Goal: Find specific page/section

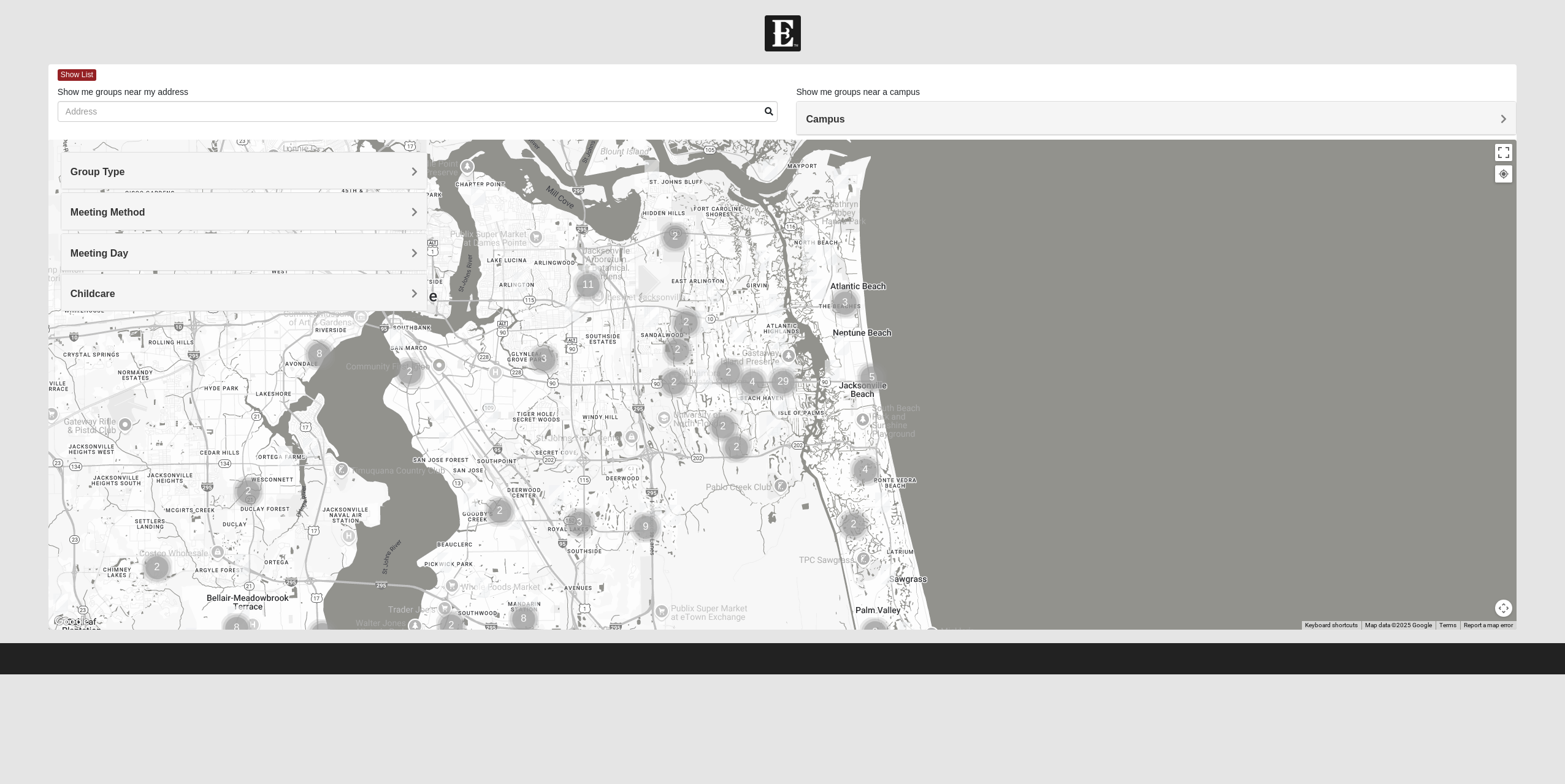
click at [163, 168] on h4 "Group Type" at bounding box center [244, 171] width 348 height 11
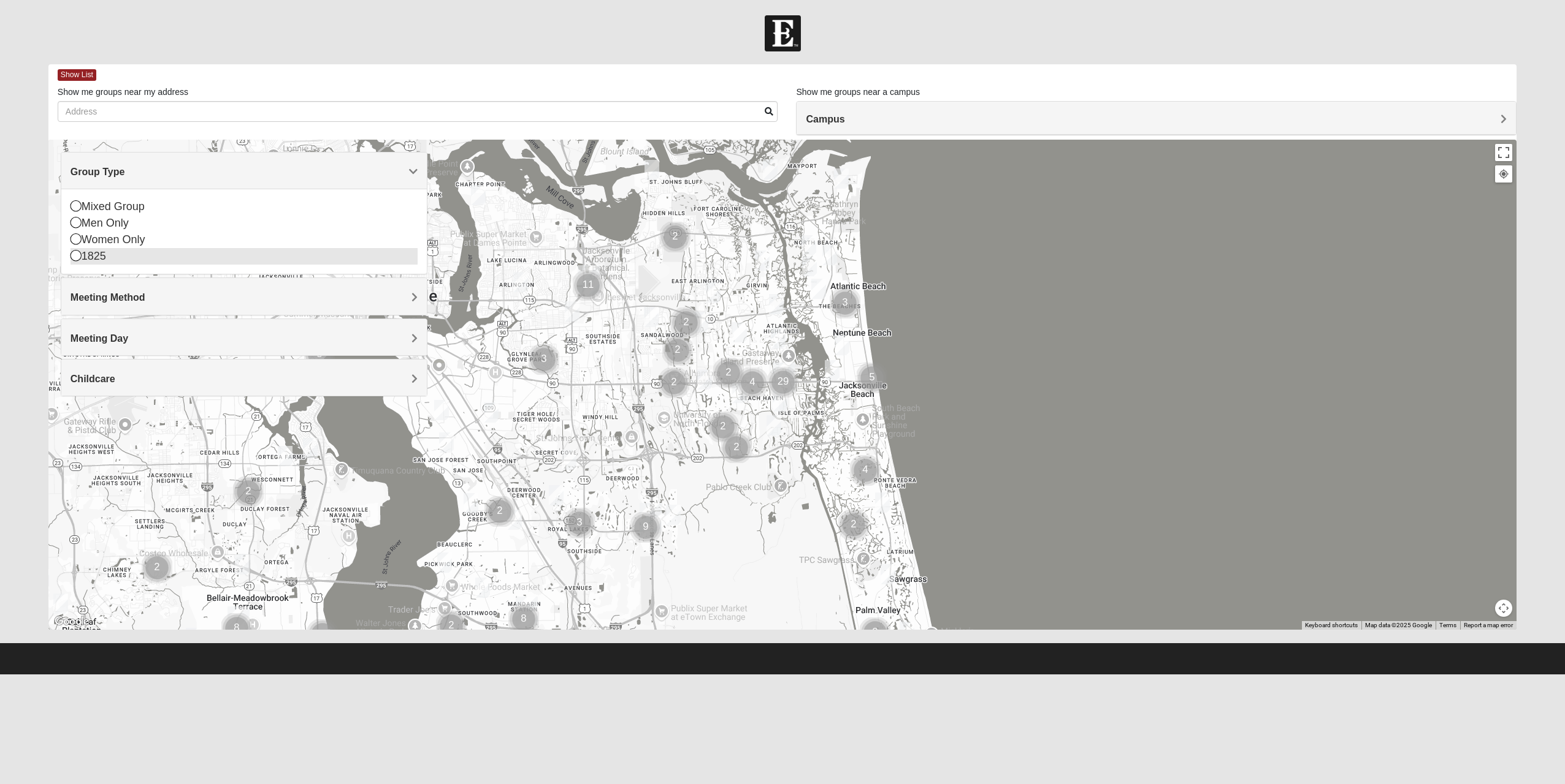
click at [108, 257] on div "1825" at bounding box center [244, 257] width 348 height 17
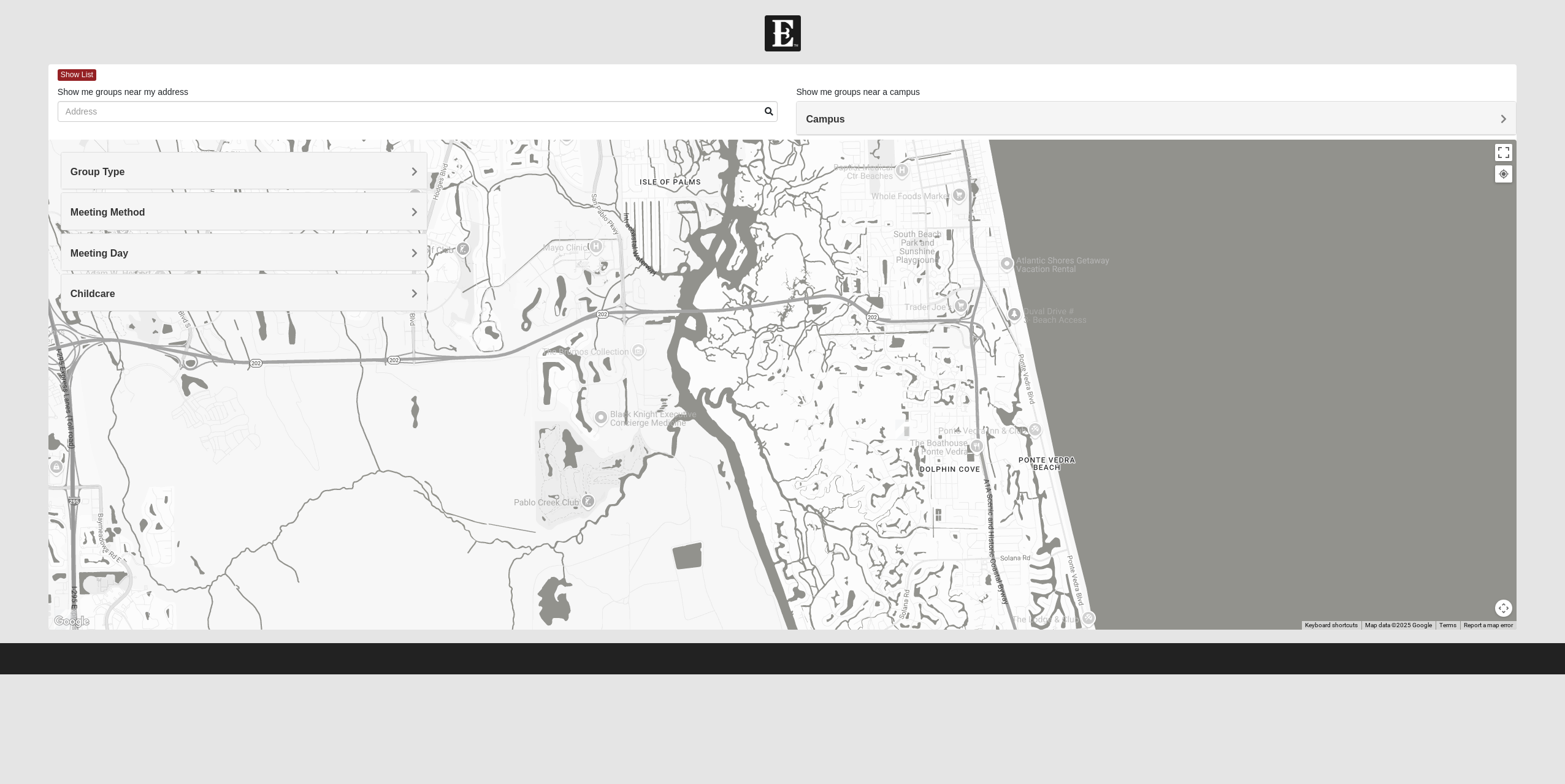
drag, startPoint x: 999, startPoint y: 477, endPoint x: 930, endPoint y: 255, distance: 232.5
click at [930, 256] on div at bounding box center [782, 384] width 1468 height 490
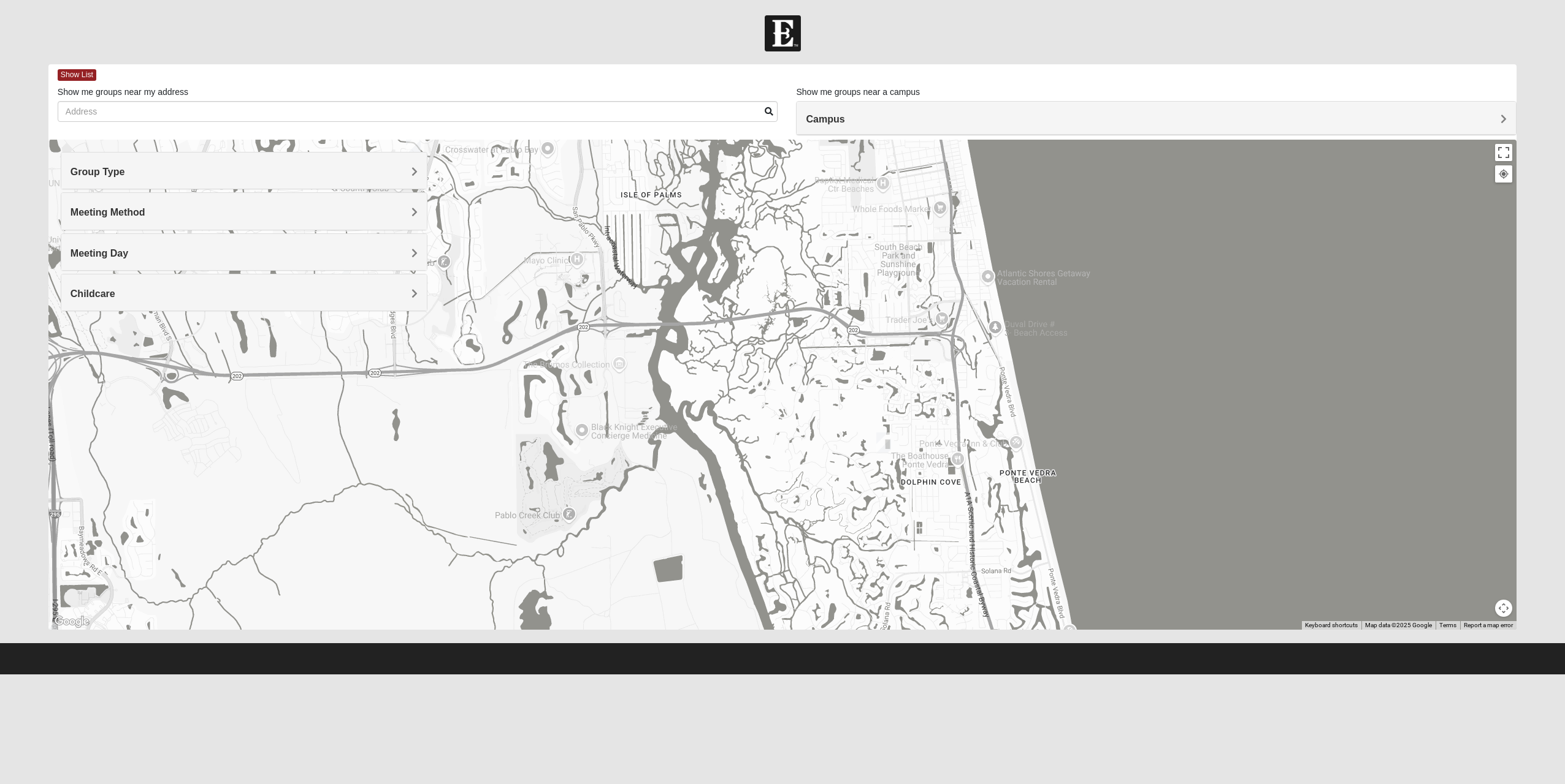
click at [887, 444] on img "1825 Mixed Gatewood/Morales 32082" at bounding box center [884, 443] width 15 height 21
click at [782, 407] on icon at bounding box center [780, 406] width 5 height 7
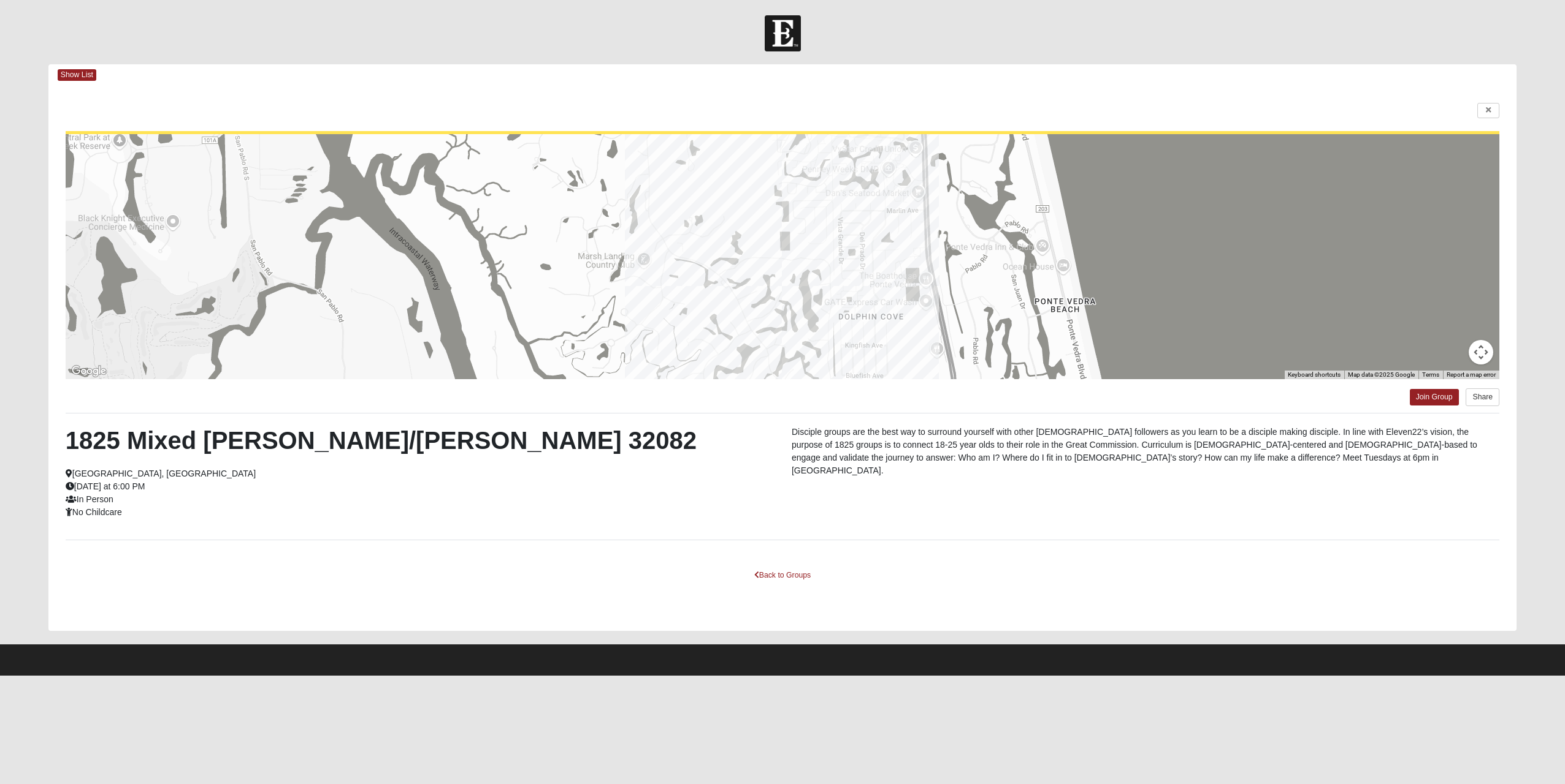
click at [973, 496] on div "1825 Mixed [PERSON_NAME]/[PERSON_NAME] 32082 [GEOGRAPHIC_DATA], [GEOGRAPHIC_DAT…" at bounding box center [782, 477] width 1452 height 102
click at [1483, 108] on link at bounding box center [1488, 111] width 22 height 15
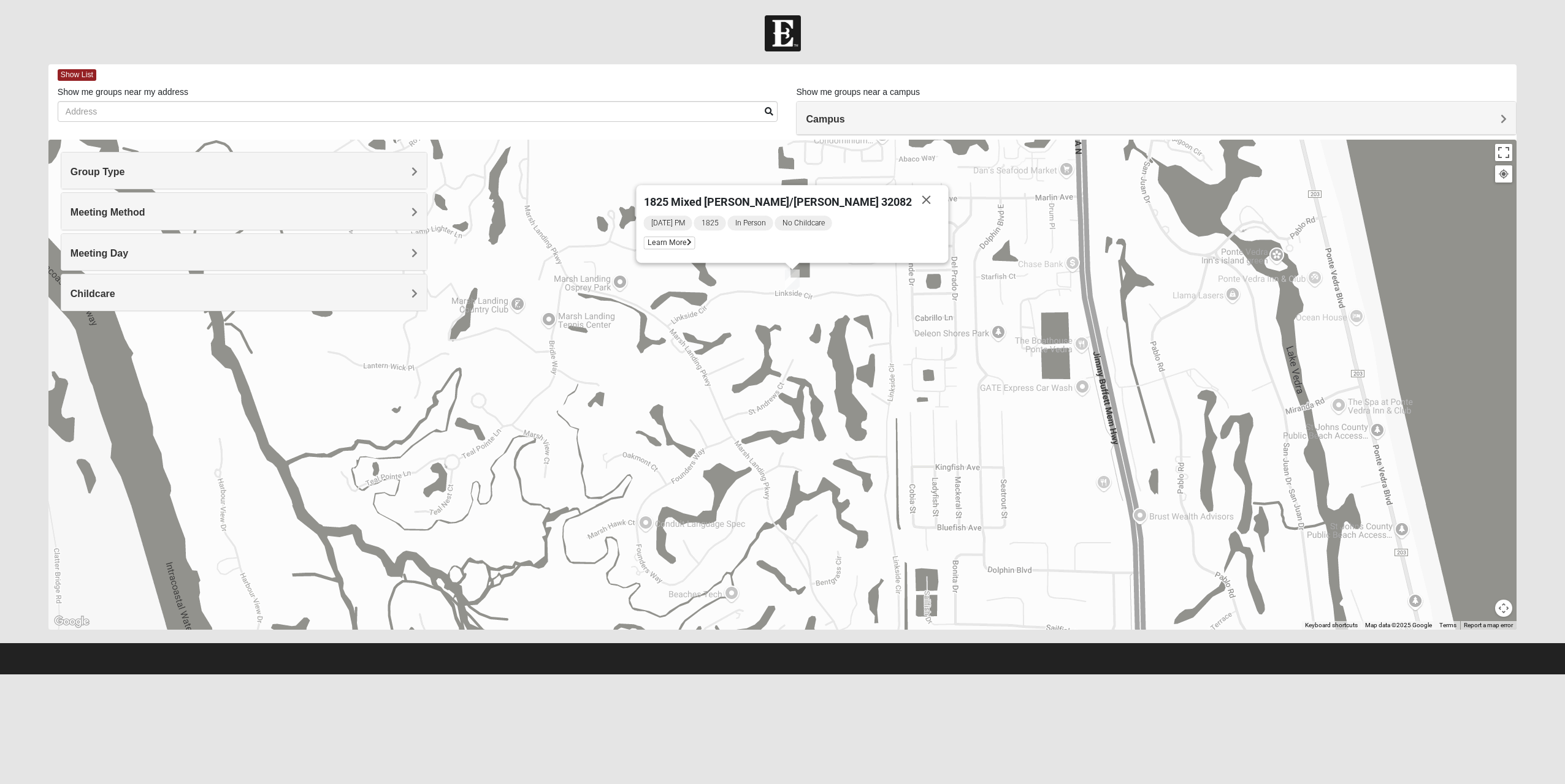
drag, startPoint x: 808, startPoint y: 299, endPoint x: 893, endPoint y: 344, distance: 96.2
click at [893, 344] on div "1825 Mixed [PERSON_NAME]/[PERSON_NAME] 32082 [DATE] PM 1825 In Person No Childc…" at bounding box center [782, 384] width 1468 height 490
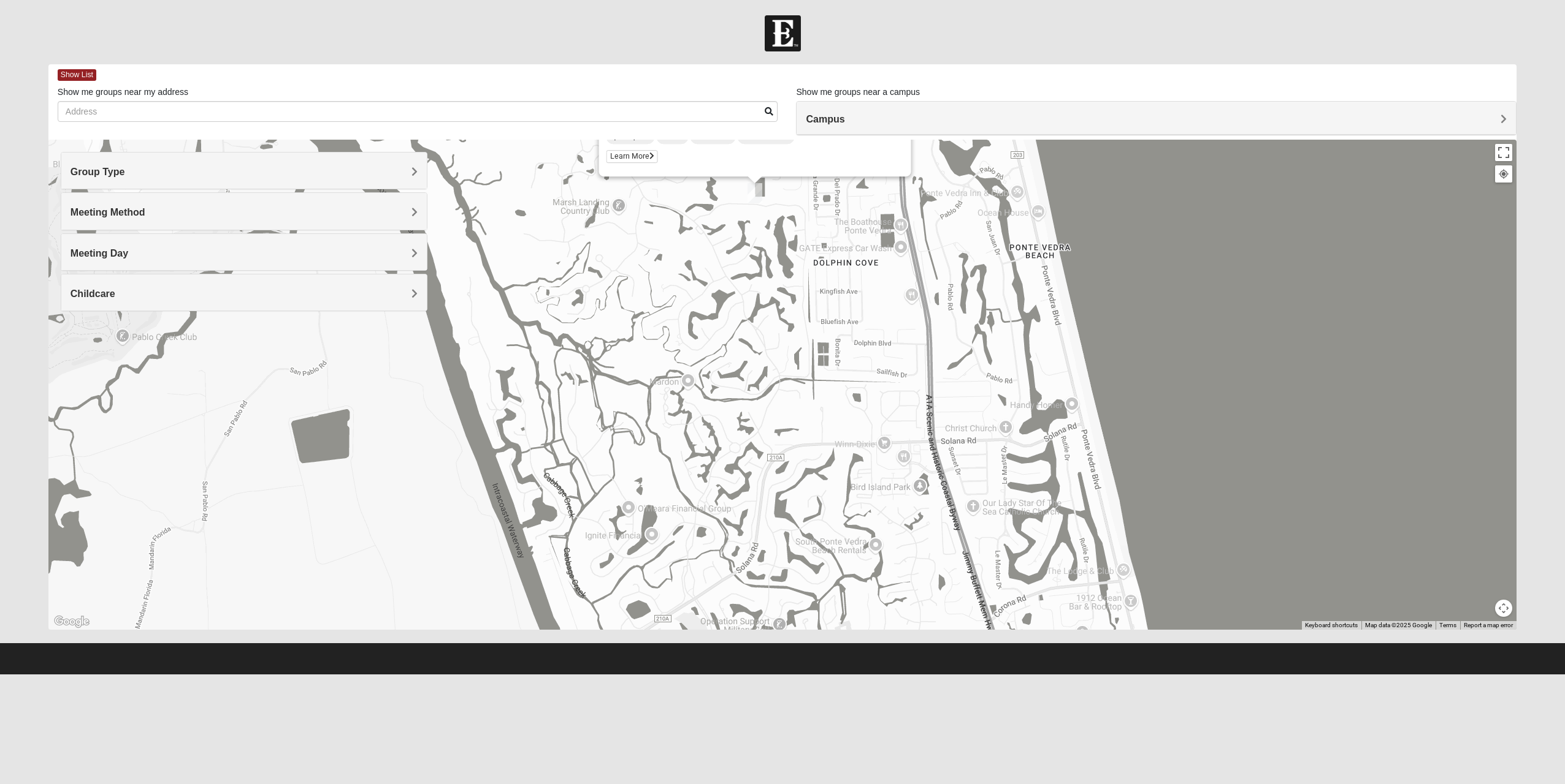
drag, startPoint x: 930, startPoint y: 413, endPoint x: 940, endPoint y: 241, distance: 172.3
click at [941, 241] on div "1825 Mixed [PERSON_NAME]/[PERSON_NAME] 32082 [DATE] PM 1825 In Person No Childc…" at bounding box center [782, 384] width 1468 height 490
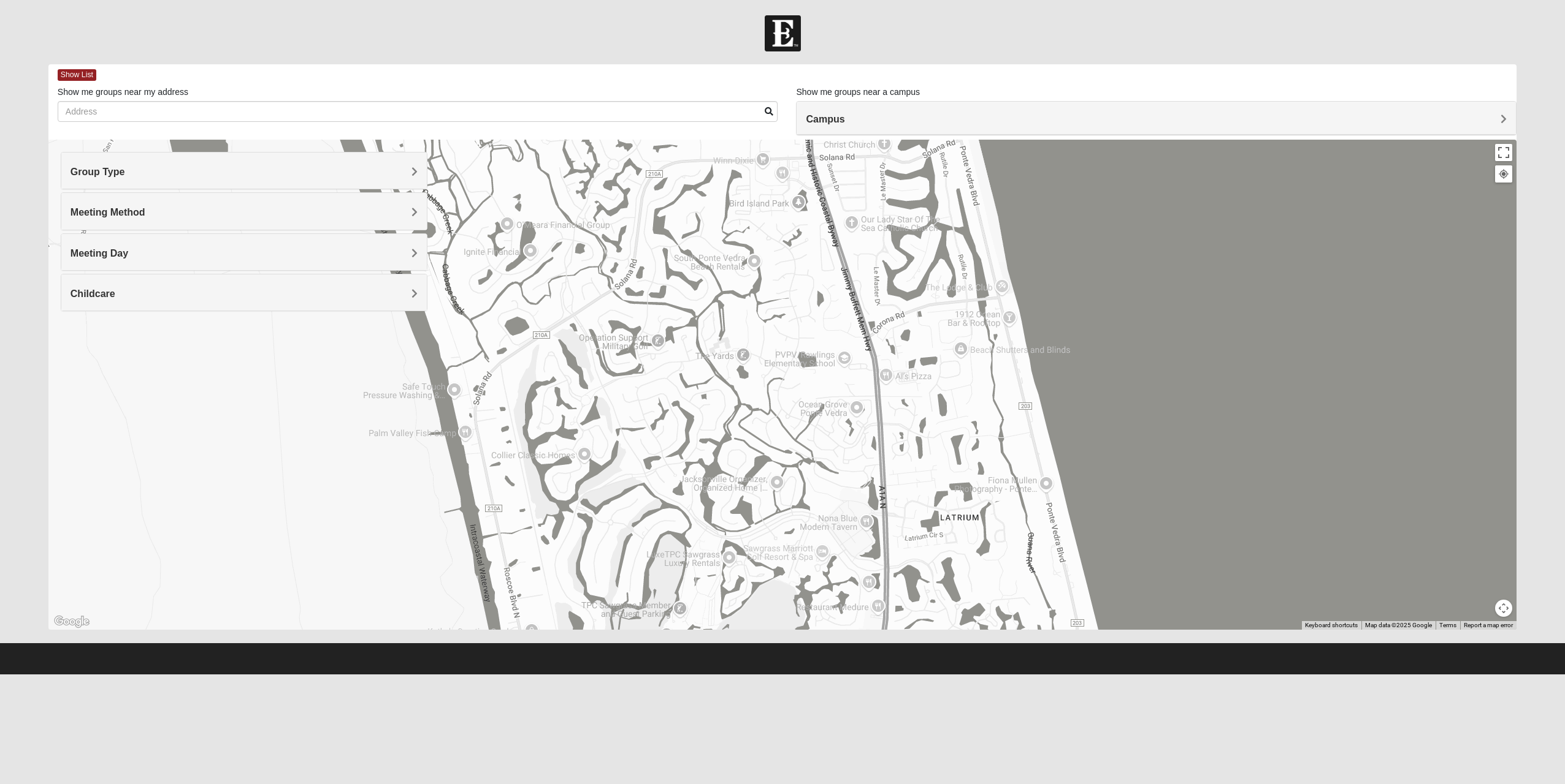
drag, startPoint x: 960, startPoint y: 462, endPoint x: 844, endPoint y: 178, distance: 306.8
click at [844, 178] on div "1825 Mixed [PERSON_NAME]/[PERSON_NAME] 32082 [DATE] PM 1825 In Person No Childc…" at bounding box center [782, 384] width 1468 height 490
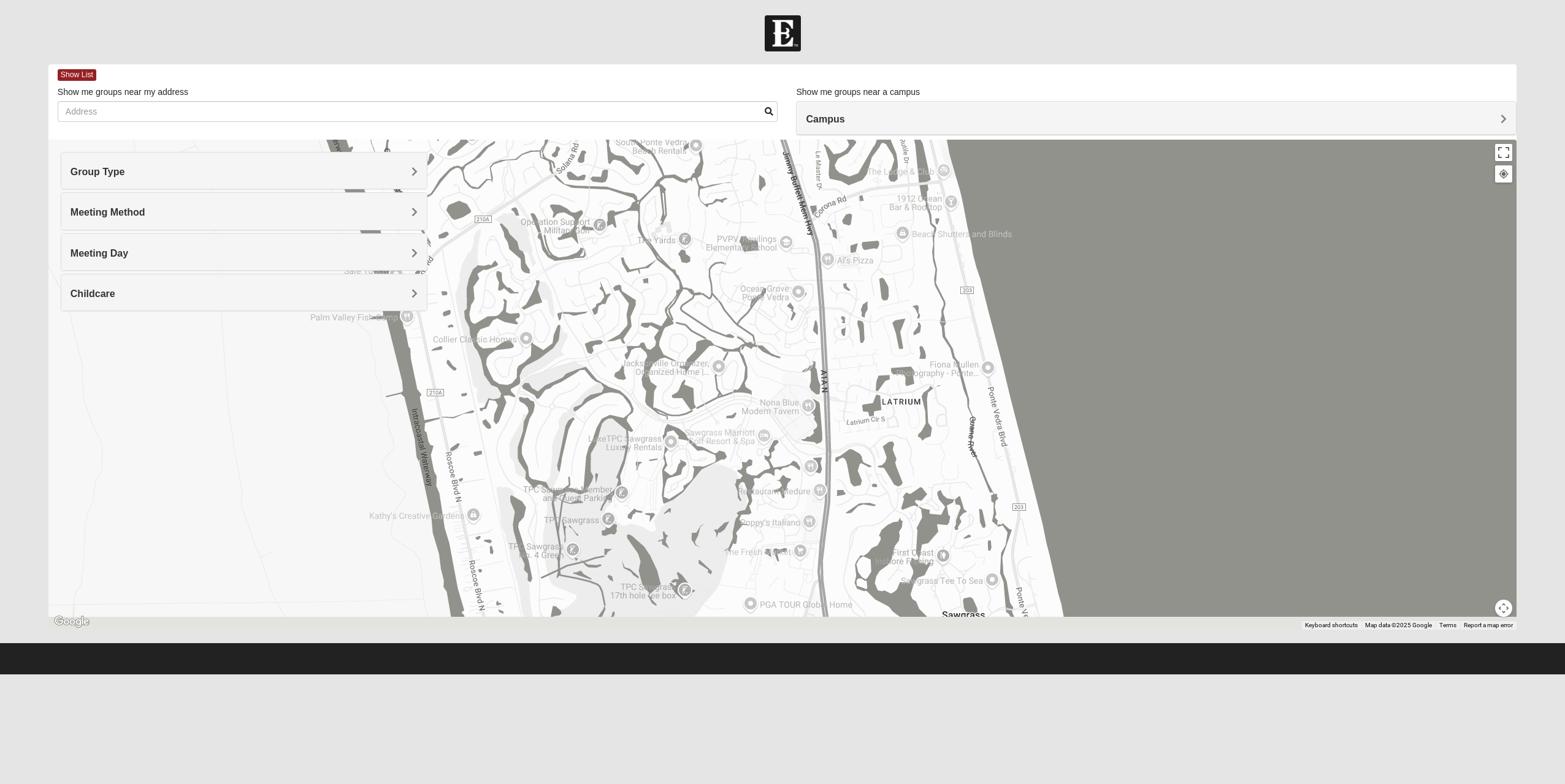
drag, startPoint x: 917, startPoint y: 415, endPoint x: 859, endPoint y: 295, distance: 133.3
click at [859, 295] on div "1825 Mixed [PERSON_NAME]/[PERSON_NAME] 32082 [DATE] PM 1825 In Person No Childc…" at bounding box center [782, 384] width 1468 height 490
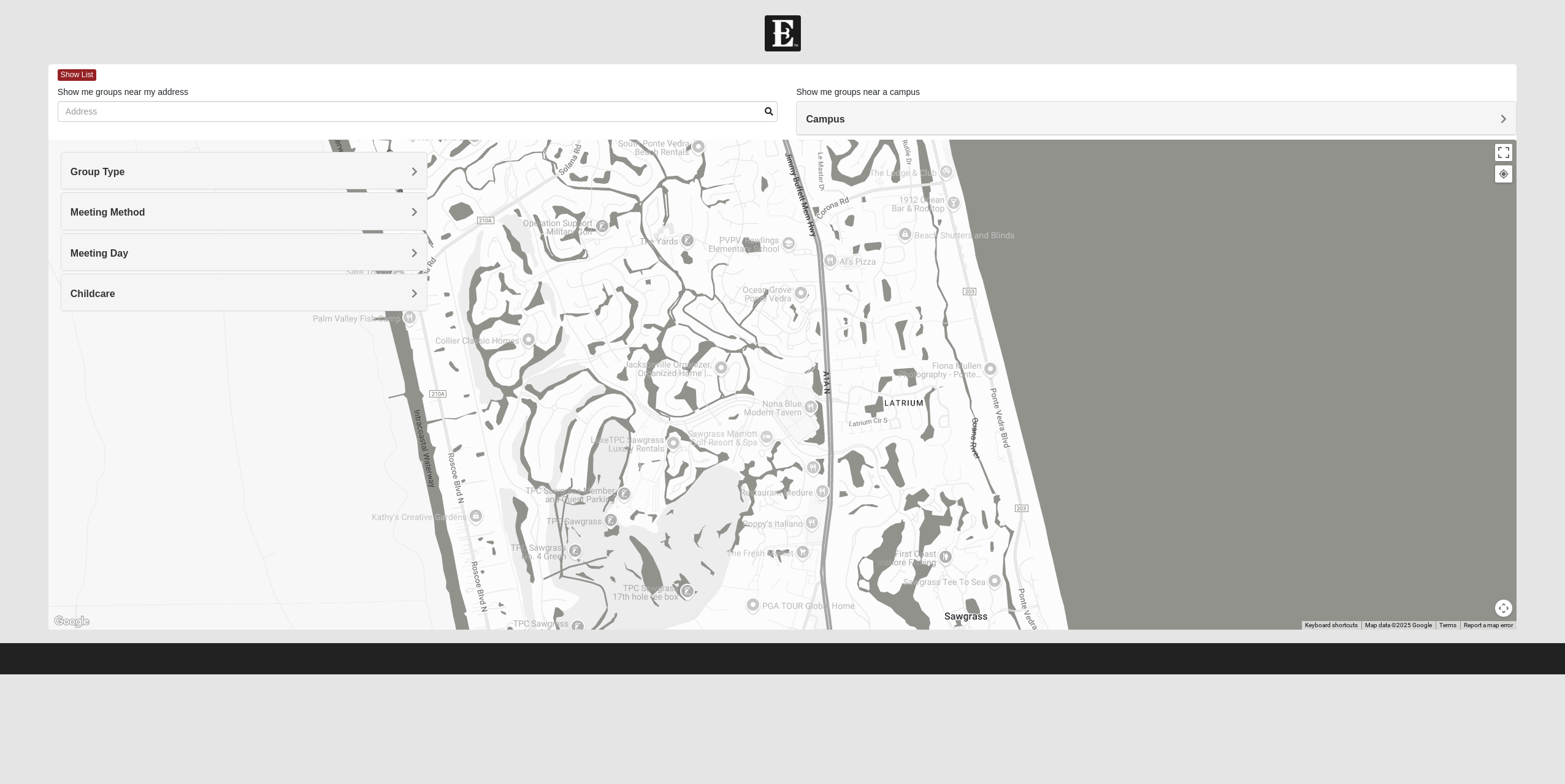
drag, startPoint x: 827, startPoint y: 317, endPoint x: 830, endPoint y: 322, distance: 5.8
click at [830, 322] on div "1825 Mixed [PERSON_NAME]/[PERSON_NAME] 32082 [DATE] PM 1825 In Person No Childc…" at bounding box center [782, 384] width 1468 height 490
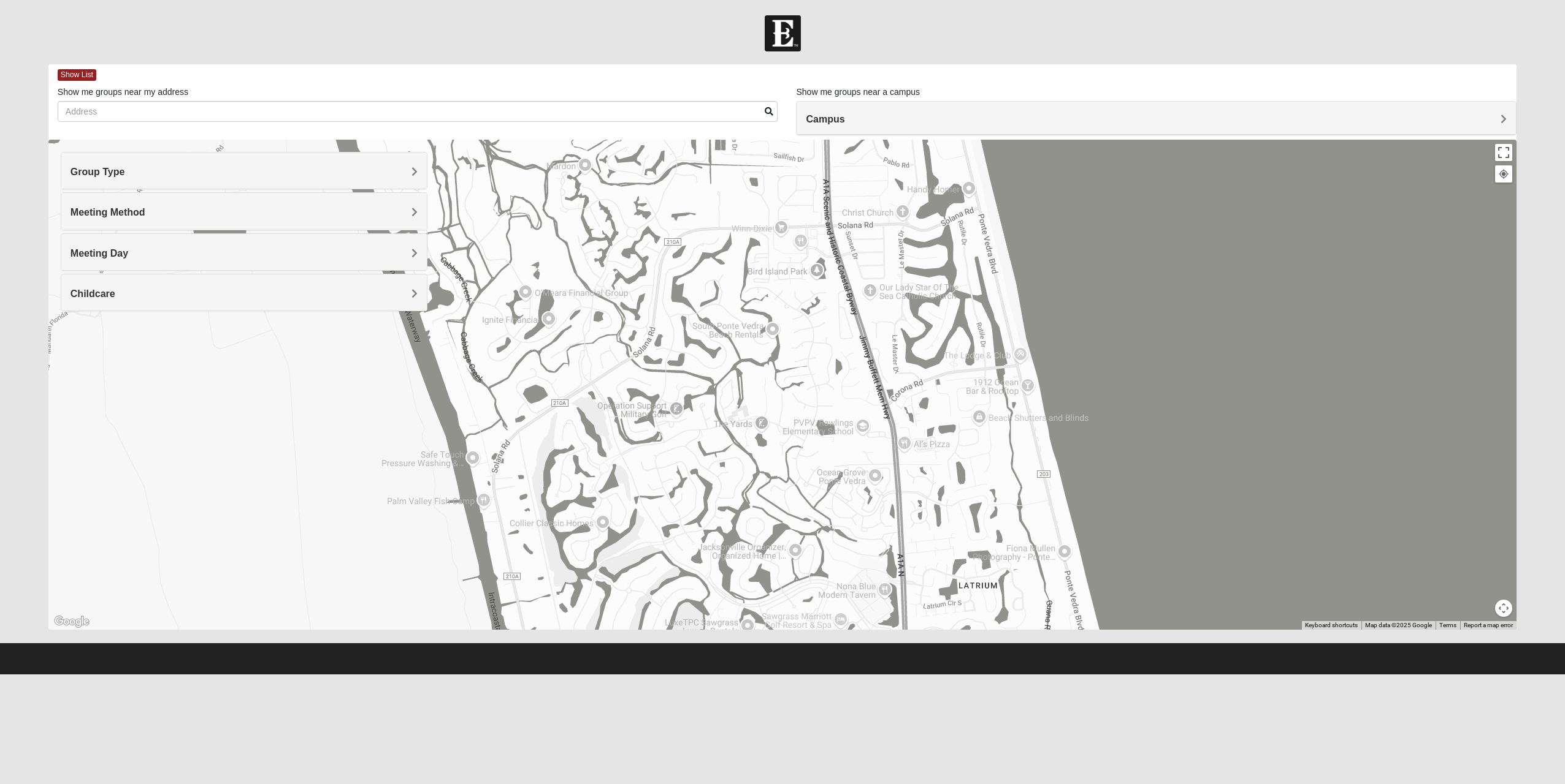
drag, startPoint x: 747, startPoint y: 190, endPoint x: 823, endPoint y: 373, distance: 198.2
click at [823, 373] on div "1825 Mixed [PERSON_NAME]/[PERSON_NAME] 32082 [DATE] PM 1825 In Person No Childc…" at bounding box center [782, 384] width 1468 height 490
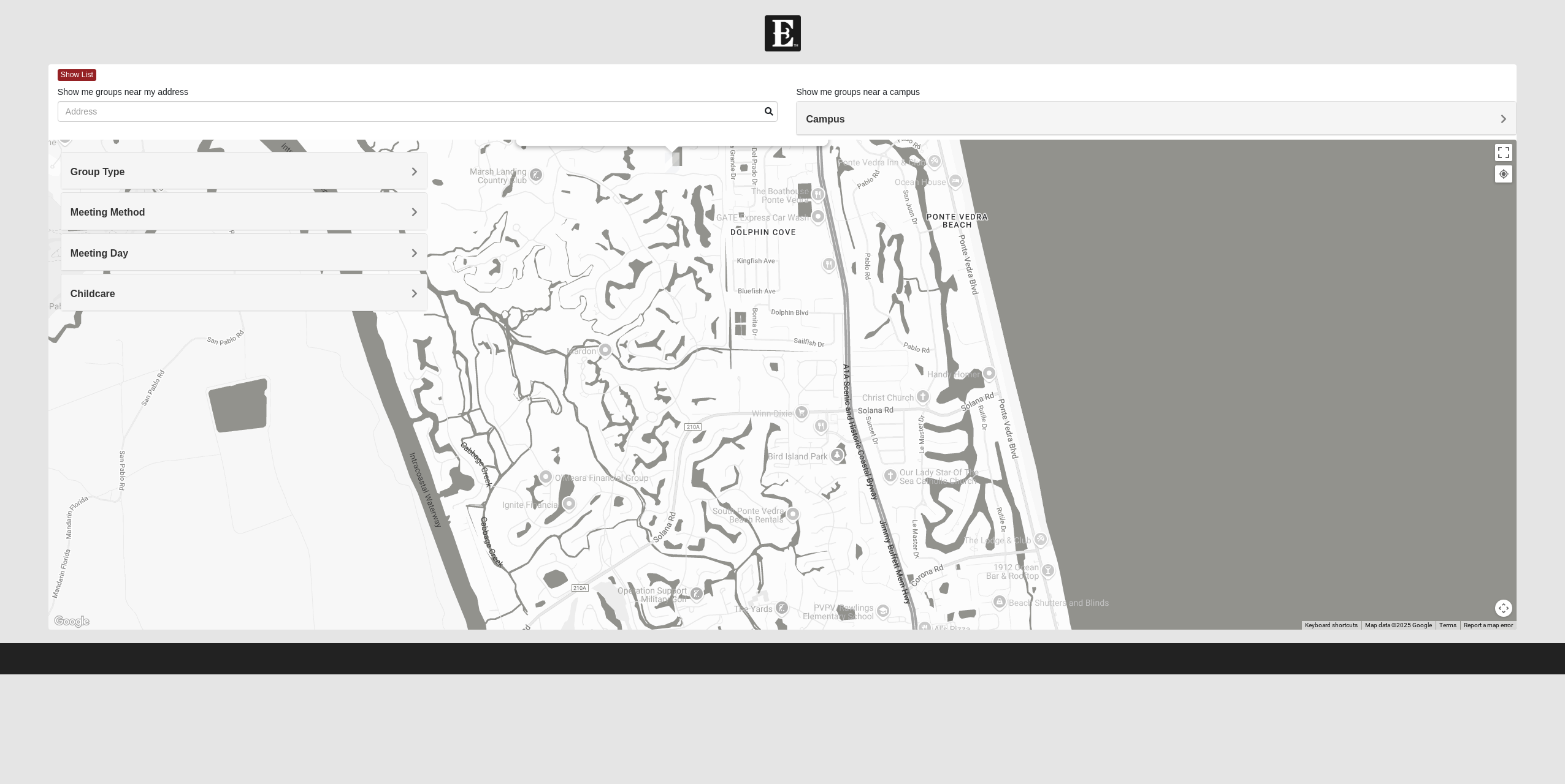
drag, startPoint x: 790, startPoint y: 242, endPoint x: 800, endPoint y: 375, distance: 133.4
click at [800, 375] on div "1825 Mixed [PERSON_NAME]/[PERSON_NAME] 32082 [DATE] PM 1825 In Person No Childc…" at bounding box center [782, 384] width 1468 height 490
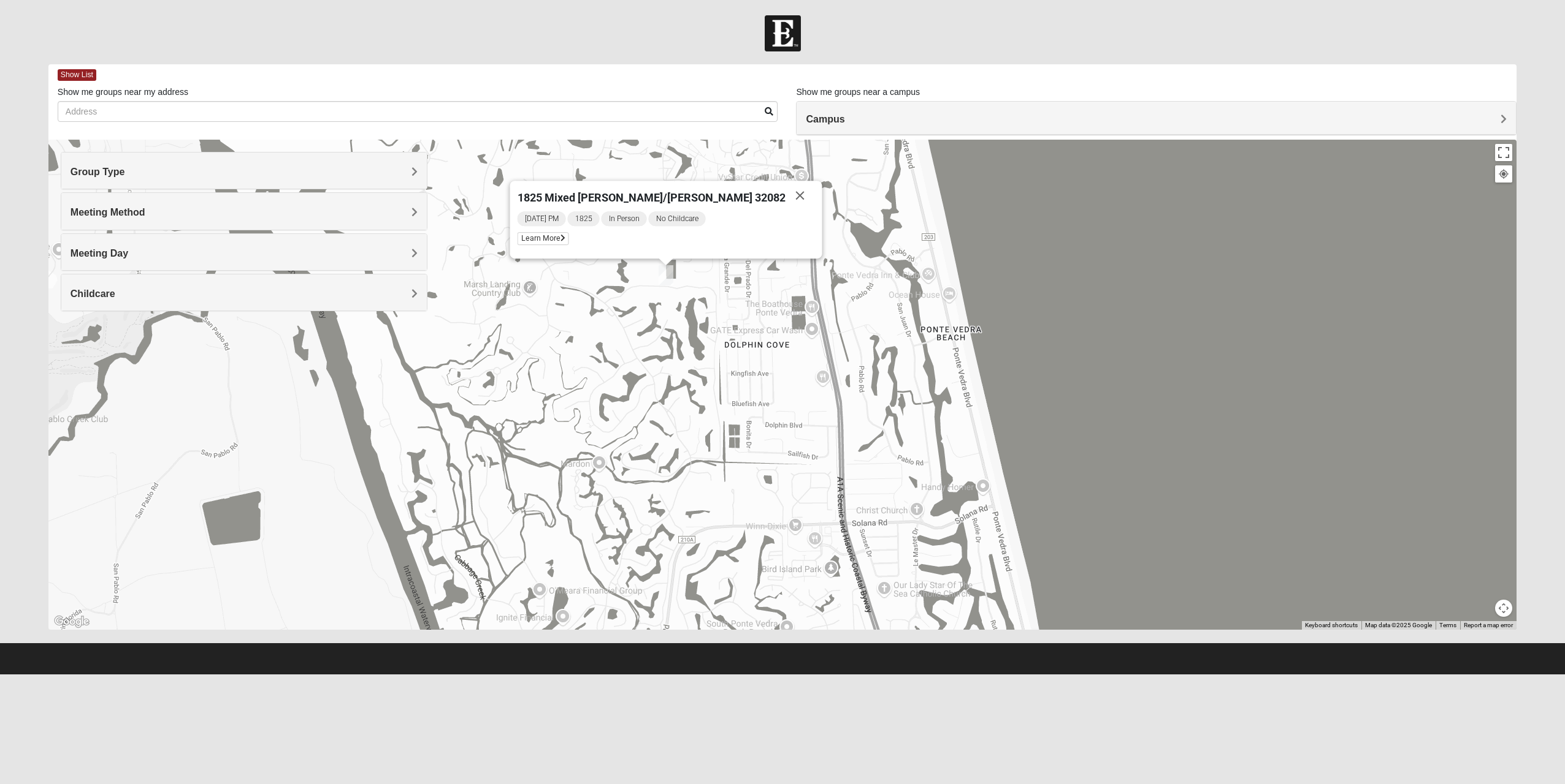
drag, startPoint x: 786, startPoint y: 279, endPoint x: 782, endPoint y: 391, distance: 112.1
click at [782, 391] on div "1825 Mixed [PERSON_NAME]/[PERSON_NAME] 32082 [DATE] PM 1825 In Person No Childc…" at bounding box center [782, 384] width 1468 height 490
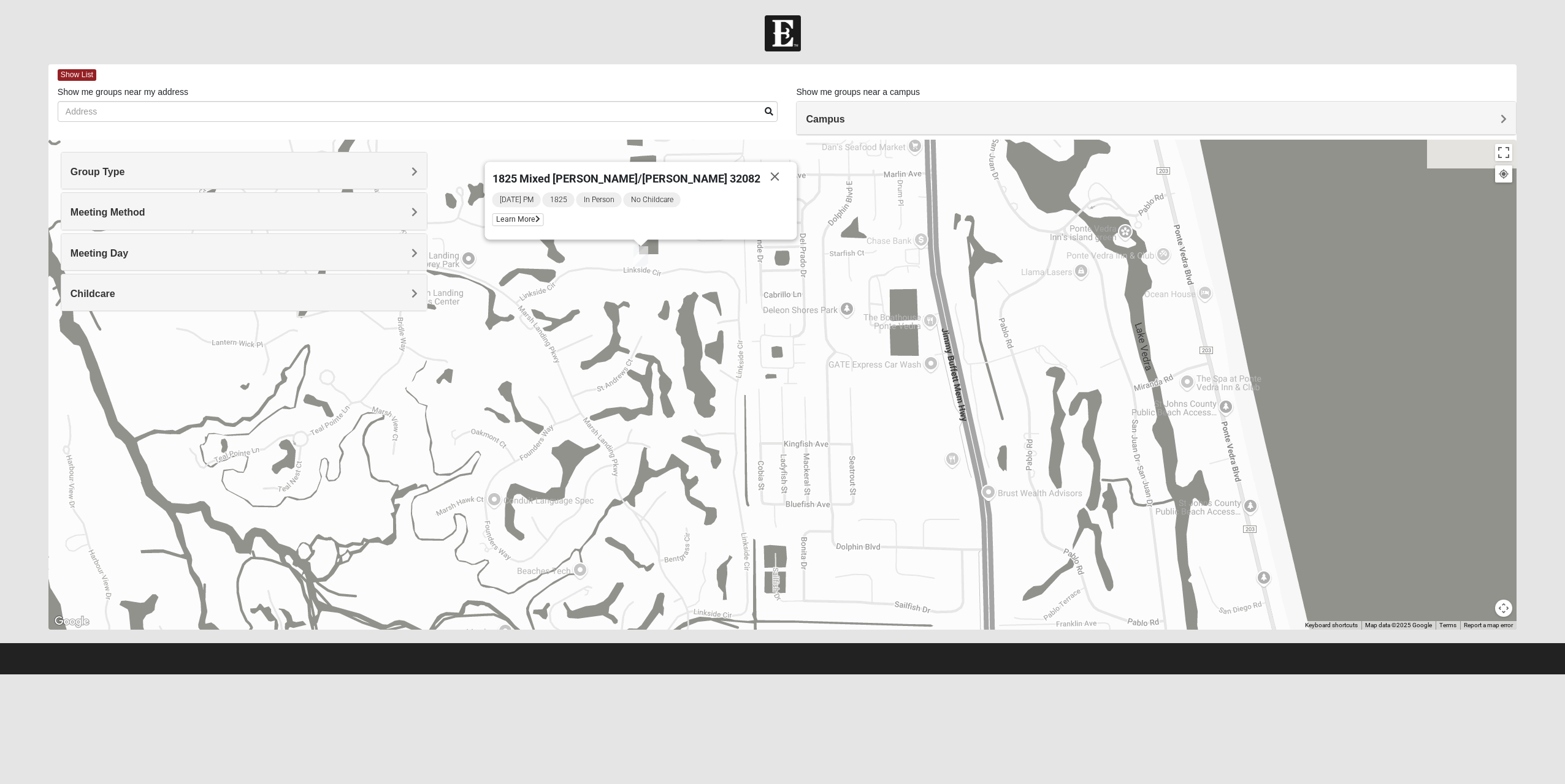
drag, startPoint x: 654, startPoint y: 306, endPoint x: 790, endPoint y: 427, distance: 182.0
click at [790, 427] on div "1825 Mixed [PERSON_NAME]/[PERSON_NAME] 32082 [DATE] PM 1825 In Person No Childc…" at bounding box center [782, 384] width 1468 height 490
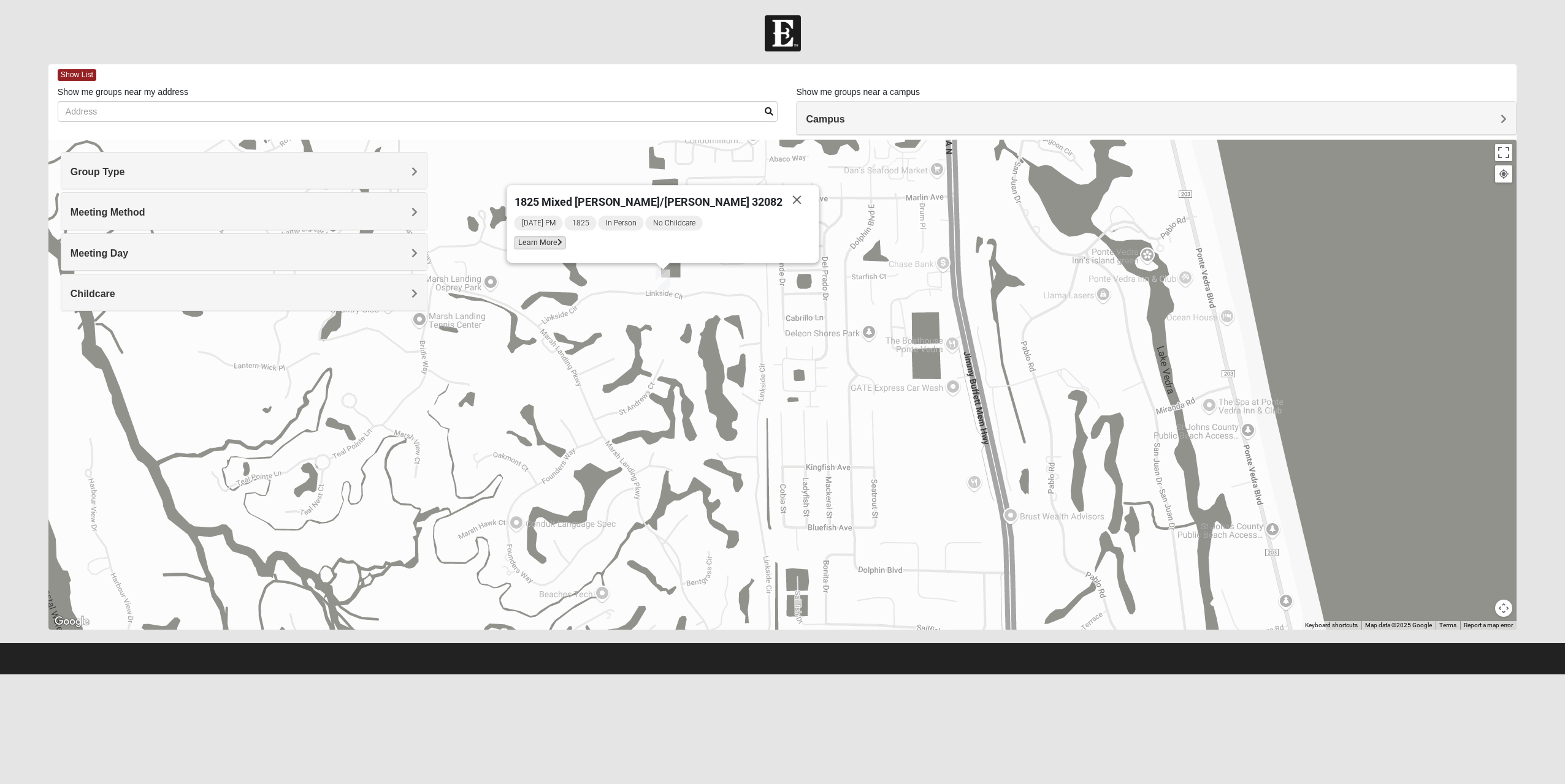
click at [565, 244] on span "Learn More" at bounding box center [539, 244] width 52 height 13
